Goal: Transaction & Acquisition: Purchase product/service

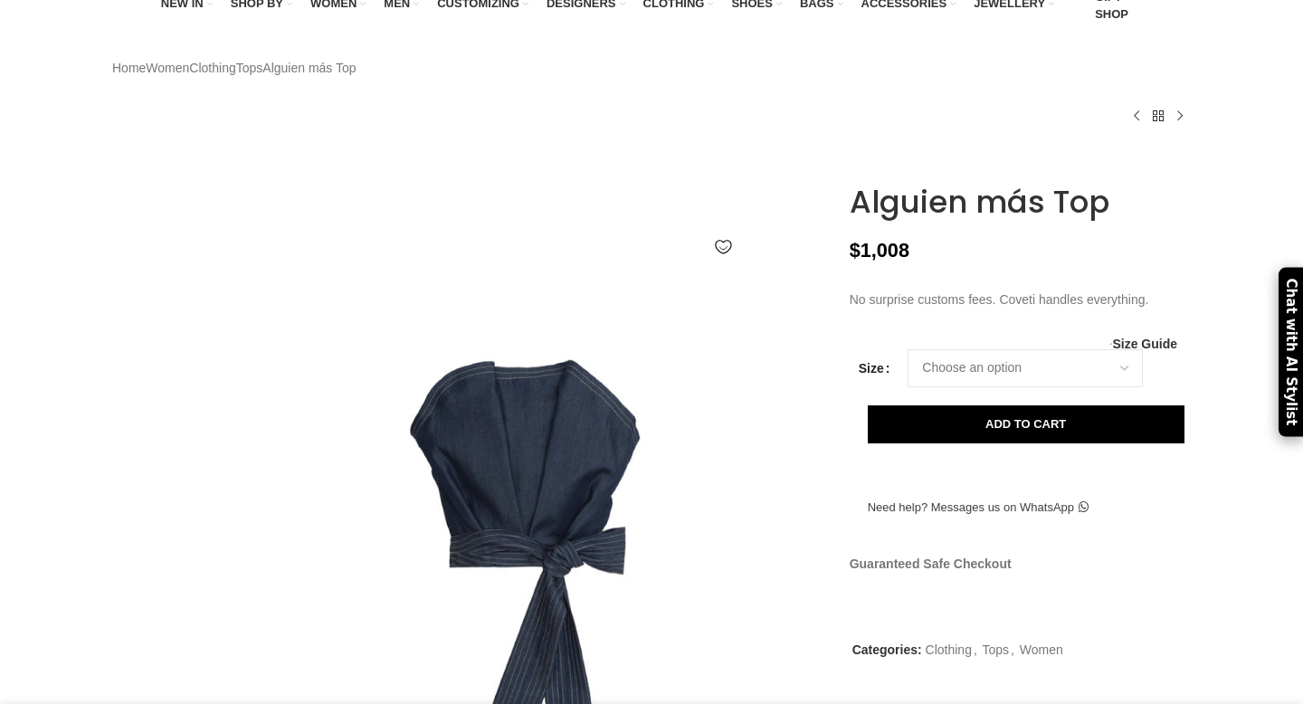
click at [1040, 174] on div at bounding box center [1020, 164] width 341 height 20
click at [1038, 221] on h1 "Alguien más Top" at bounding box center [1020, 202] width 341 height 37
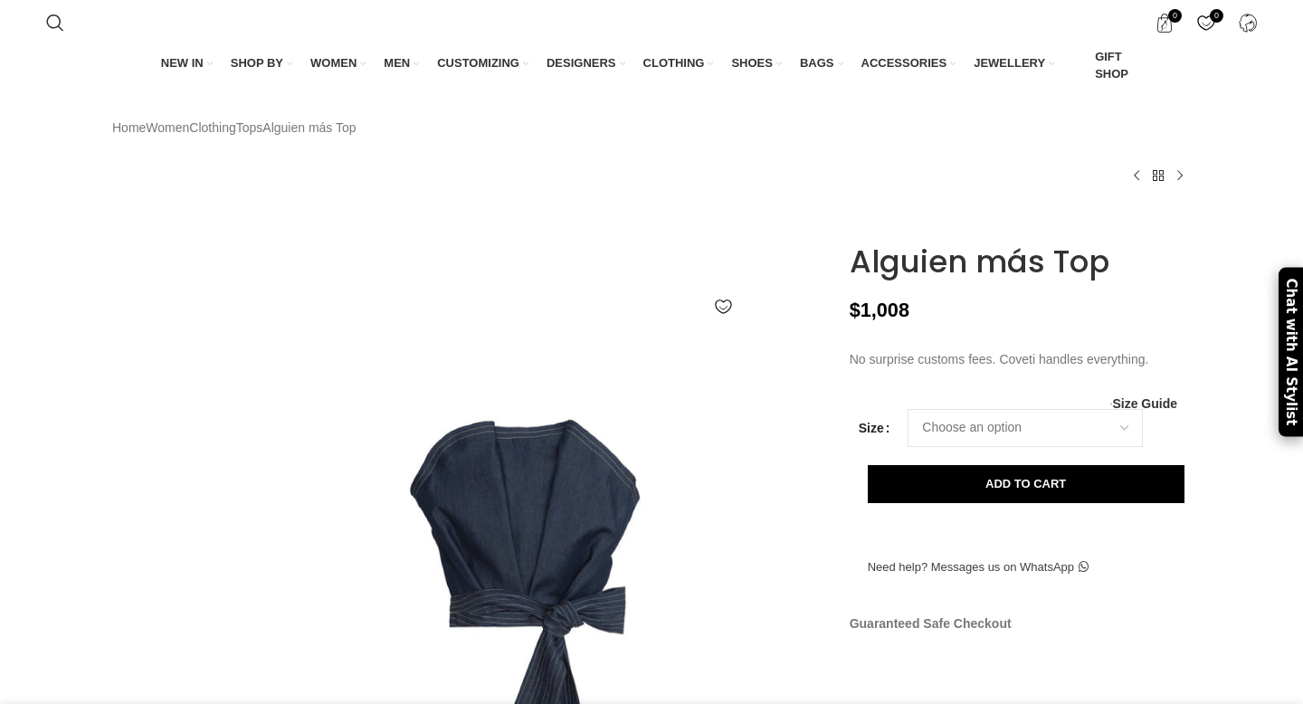
scroll to position [0, 381]
drag, startPoint x: 846, startPoint y: 300, endPoint x: 1042, endPoint y: 298, distance: 196.4
copy h1 "Alguien más"
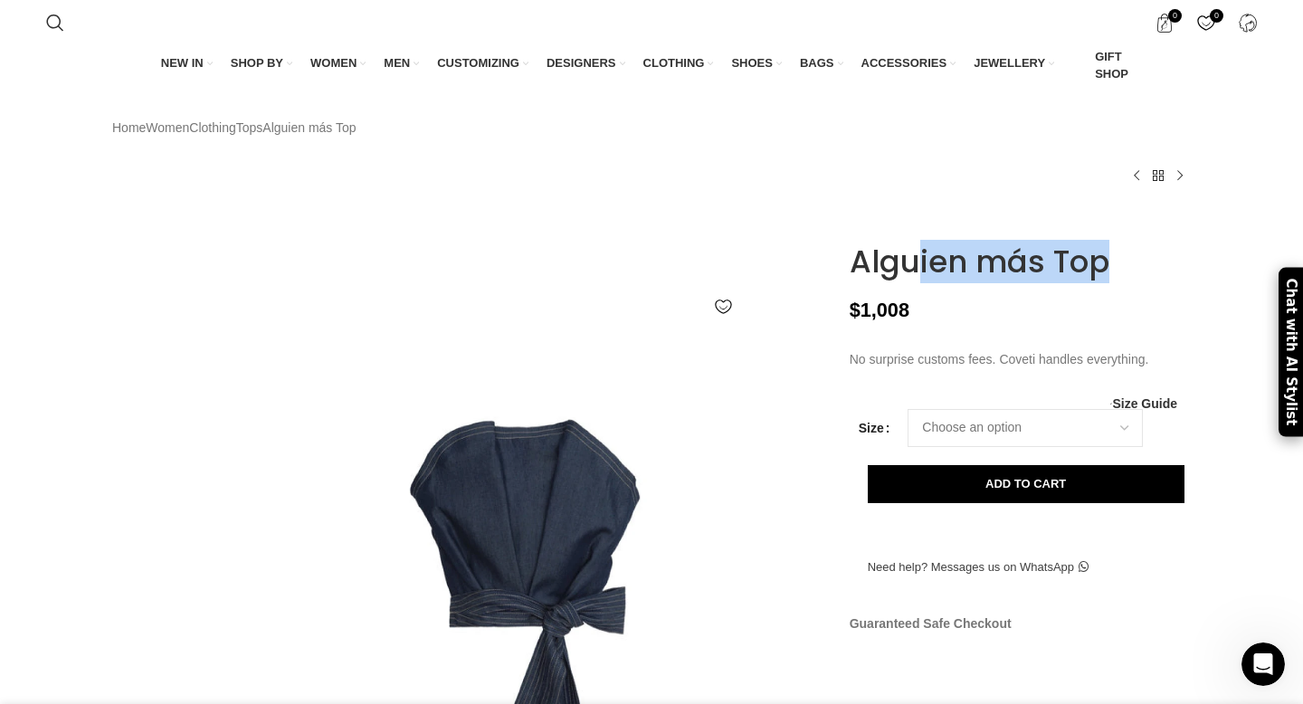
scroll to position [0, 1121]
